Goal: Task Accomplishment & Management: Manage account settings

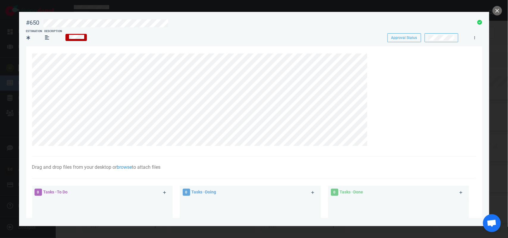
scroll to position [130, 0]
click at [499, 10] on button "close" at bounding box center [498, 11] width 10 height 10
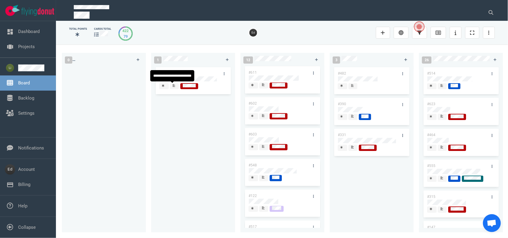
click at [174, 88] on div at bounding box center [175, 86] width 4 height 5
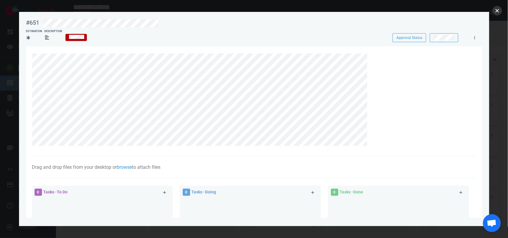
click at [500, 10] on button "close" at bounding box center [498, 11] width 10 height 10
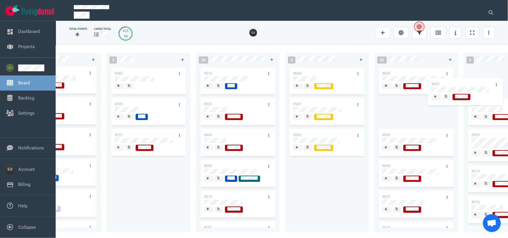
scroll to position [0, 235]
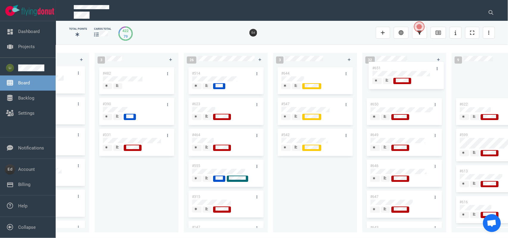
drag, startPoint x: 508, startPoint y: 93, endPoint x: 409, endPoint y: 66, distance: 102.8
click at [409, 66] on div "0 1 #651 #651 12 #641 #639 #634 #635 #608 #611 #602 #603 #548 #122 #517 3 #482 …" at bounding box center [282, 141] width 452 height 193
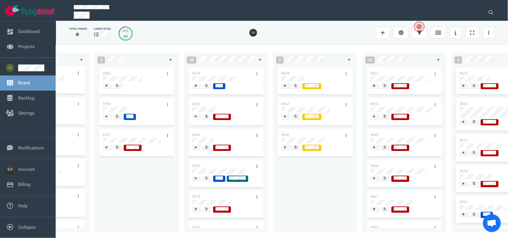
drag, startPoint x: 225, startPoint y: 238, endPoint x: 251, endPoint y: 236, distance: 25.7
click at [256, 236] on div "0 0 12 #641 #639 #634 #635 #608 #611 #602 #603 #548 #122 #517 3 #482 #390 #331 …" at bounding box center [282, 141] width 452 height 193
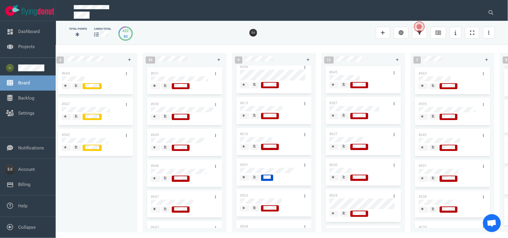
scroll to position [74, 0]
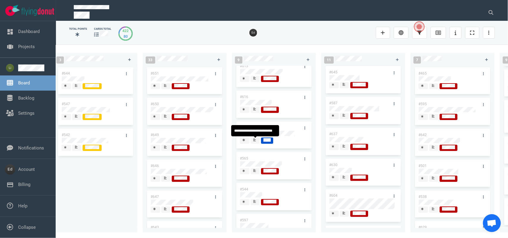
click at [256, 141] on icon at bounding box center [255, 140] width 3 height 3
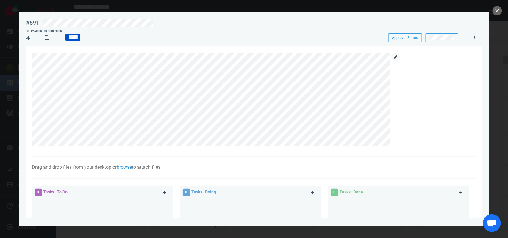
click at [392, 58] on link at bounding box center [396, 57] width 10 height 7
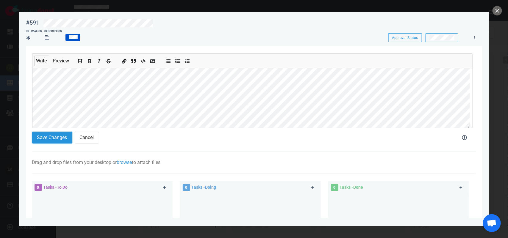
click at [63, 137] on button "Save Changes" at bounding box center [52, 138] width 40 height 12
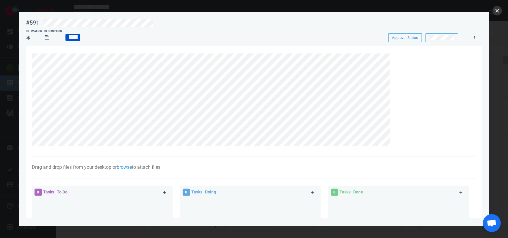
click at [498, 11] on button "close" at bounding box center [498, 11] width 10 height 10
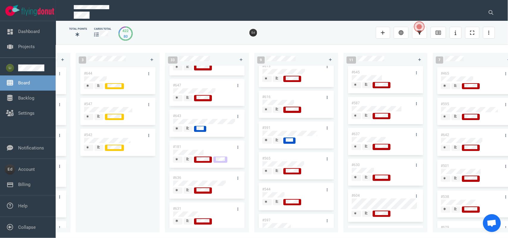
scroll to position [149, 0]
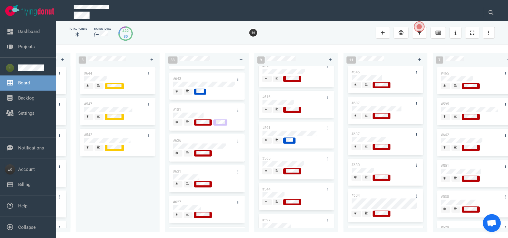
click at [190, 218] on div at bounding box center [189, 217] width 4 height 1
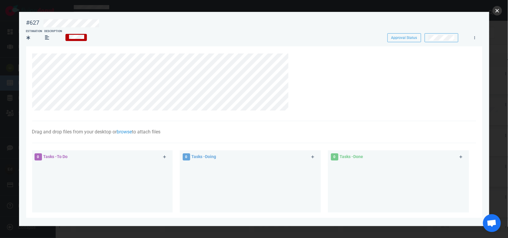
click at [499, 10] on button "close" at bounding box center [498, 11] width 10 height 10
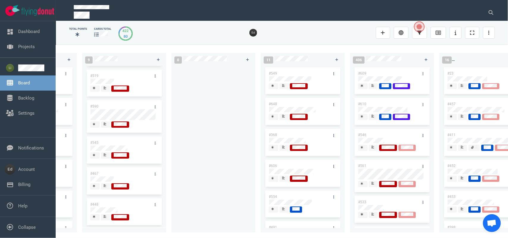
scroll to position [0, 874]
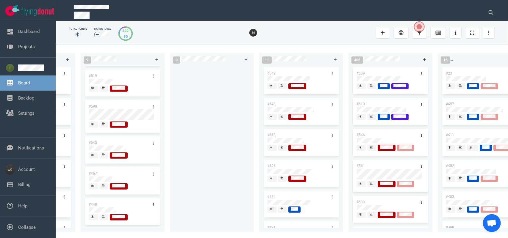
click at [283, 119] on div at bounding box center [283, 119] width 4 height 1
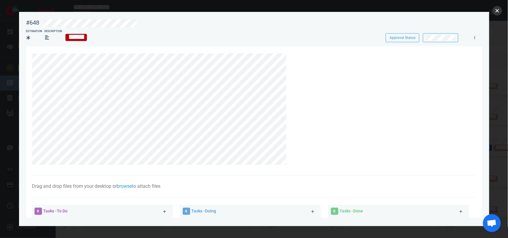
click at [495, 14] on button "close" at bounding box center [498, 11] width 10 height 10
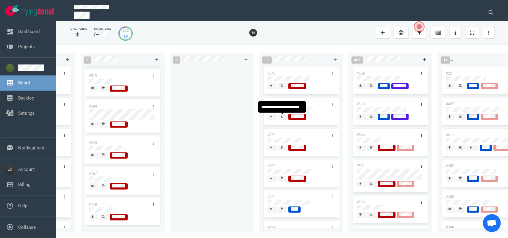
click at [281, 116] on icon at bounding box center [282, 116] width 3 height 3
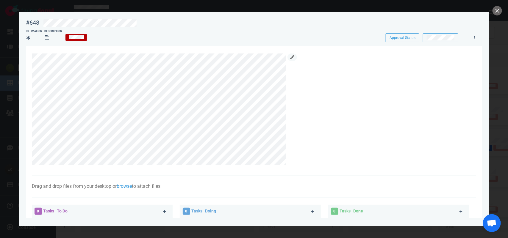
click at [290, 58] on link at bounding box center [293, 57] width 10 height 7
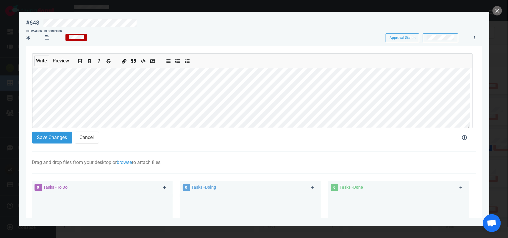
scroll to position [37, 0]
click at [92, 58] on button "Add bold text" at bounding box center [90, 60] width 8 height 7
click at [87, 62] on button "Add bold text" at bounding box center [90, 60] width 8 height 7
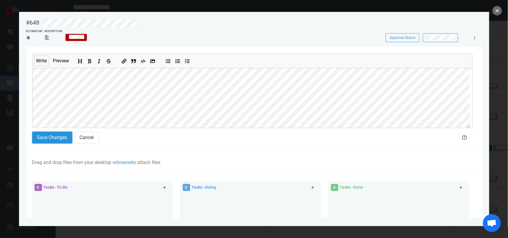
click at [57, 139] on button "Save Changes" at bounding box center [52, 138] width 40 height 12
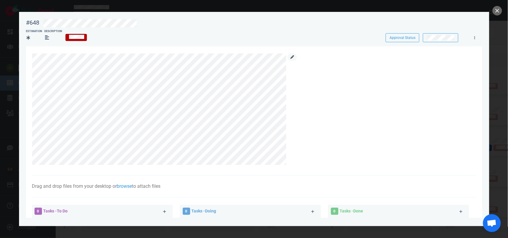
click at [289, 58] on link at bounding box center [293, 57] width 10 height 7
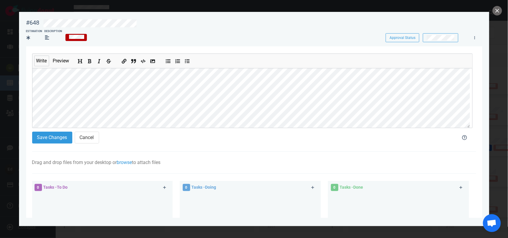
scroll to position [37, 0]
click at [46, 141] on button "Save Changes" at bounding box center [52, 138] width 40 height 12
